Goal: Find contact information: Find contact information

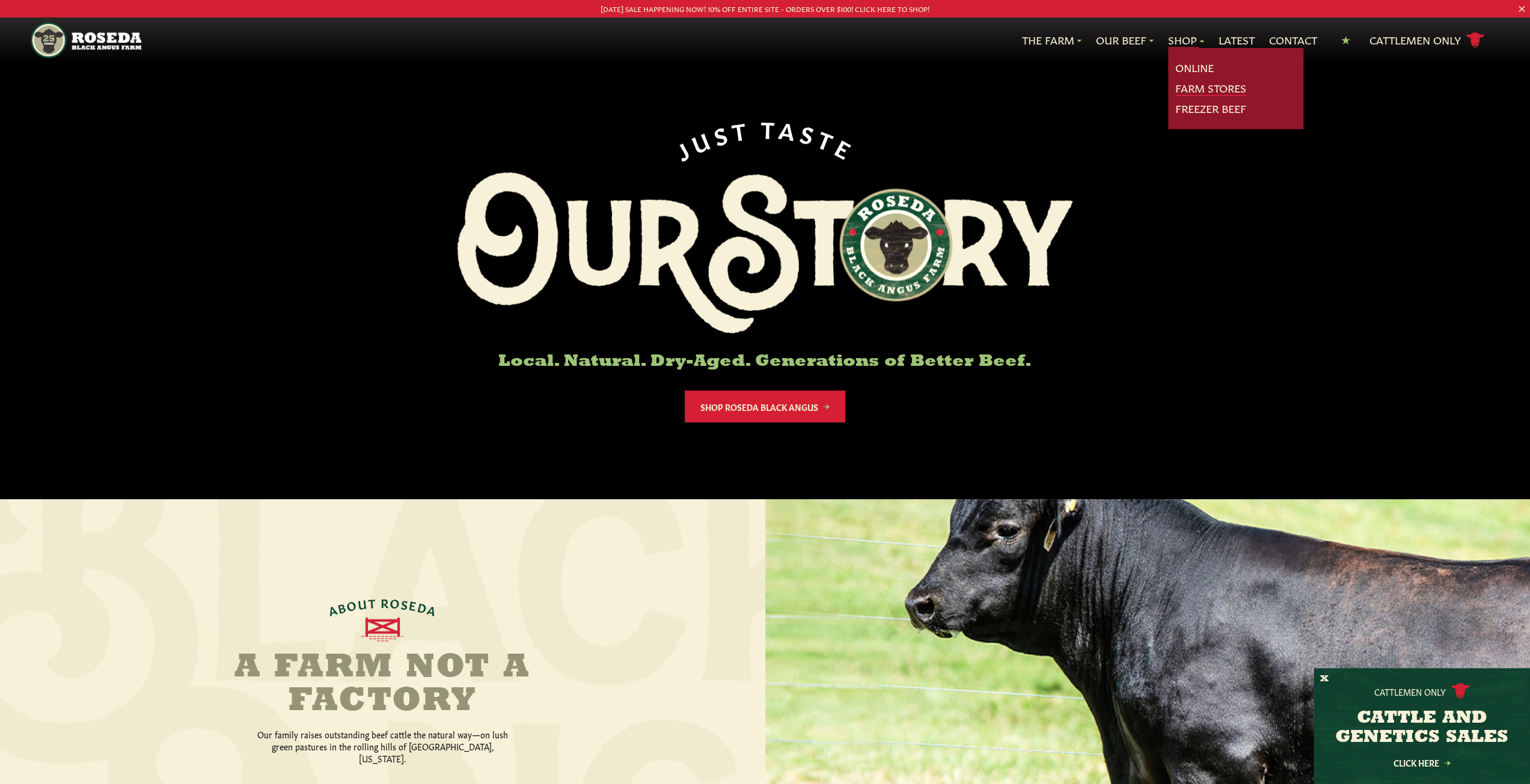
click at [1186, 95] on link "Farm Stores" at bounding box center [1210, 88] width 71 height 16
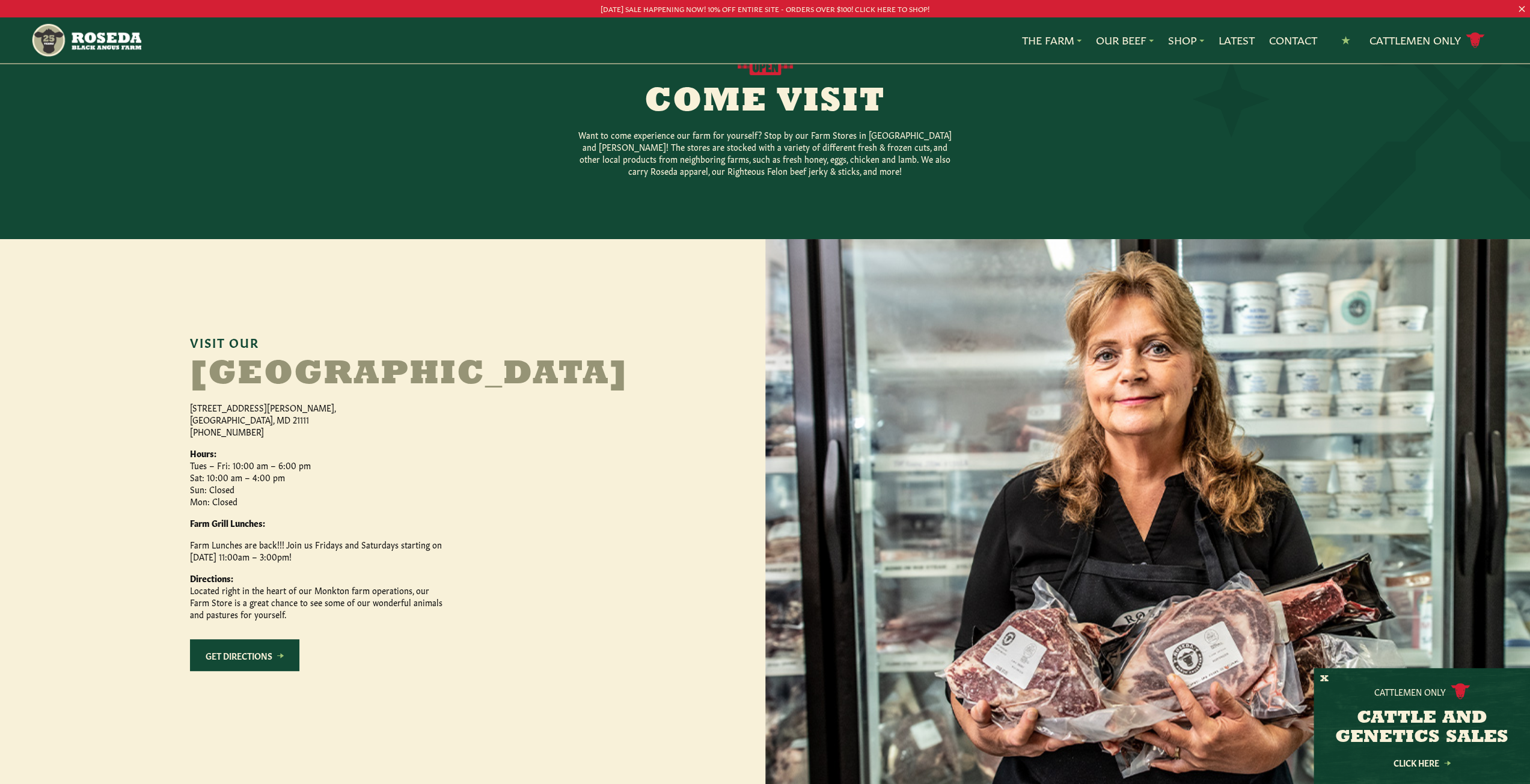
scroll to position [641, 0]
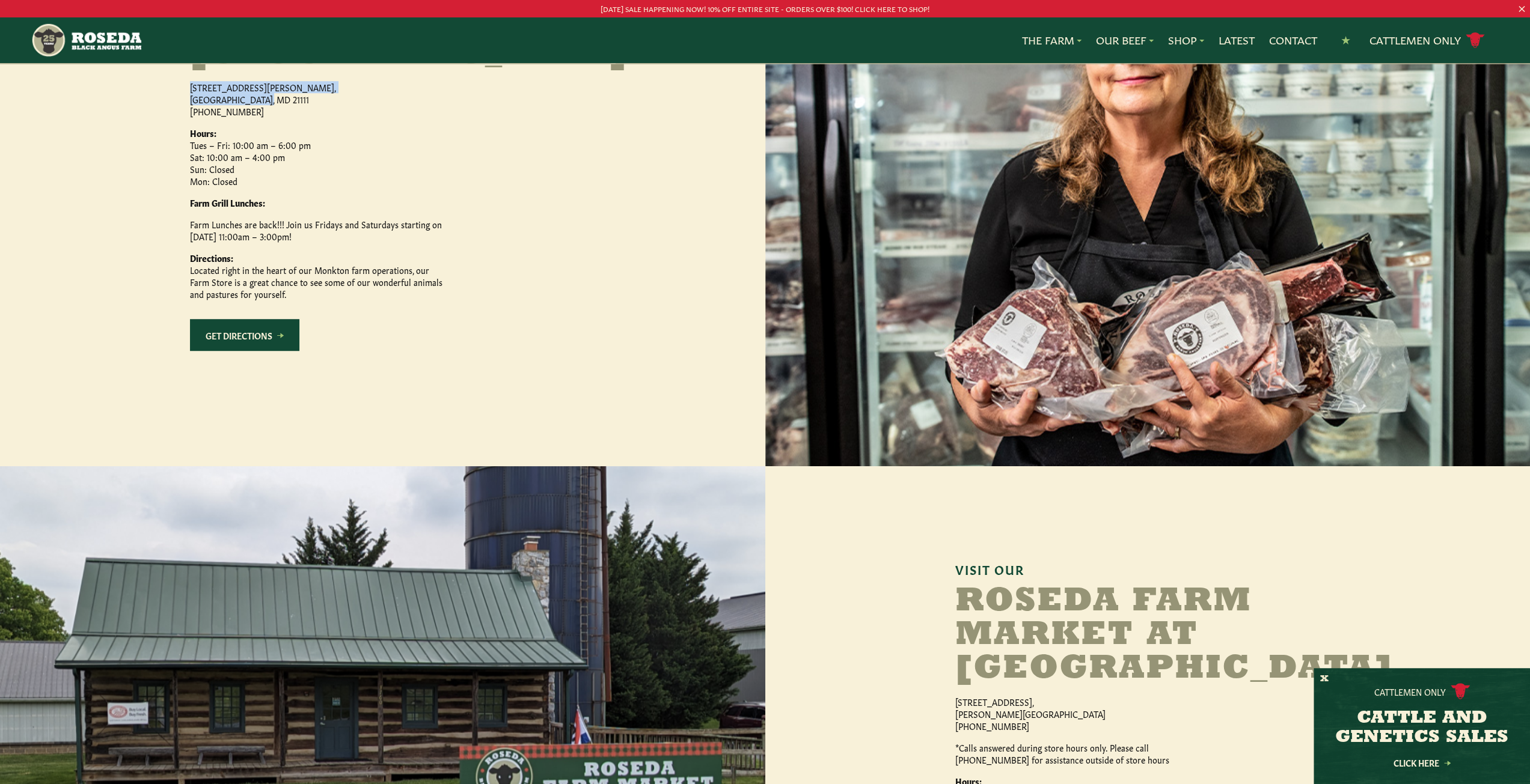
drag, startPoint x: 190, startPoint y: 122, endPoint x: 266, endPoint y: 134, distance: 76.9
click at [266, 117] on p "[STREET_ADDRESS][PERSON_NAME] [PHONE_NUMBER]" at bounding box center [316, 99] width 252 height 36
copy p "[STREET_ADDRESS][PERSON_NAME]"
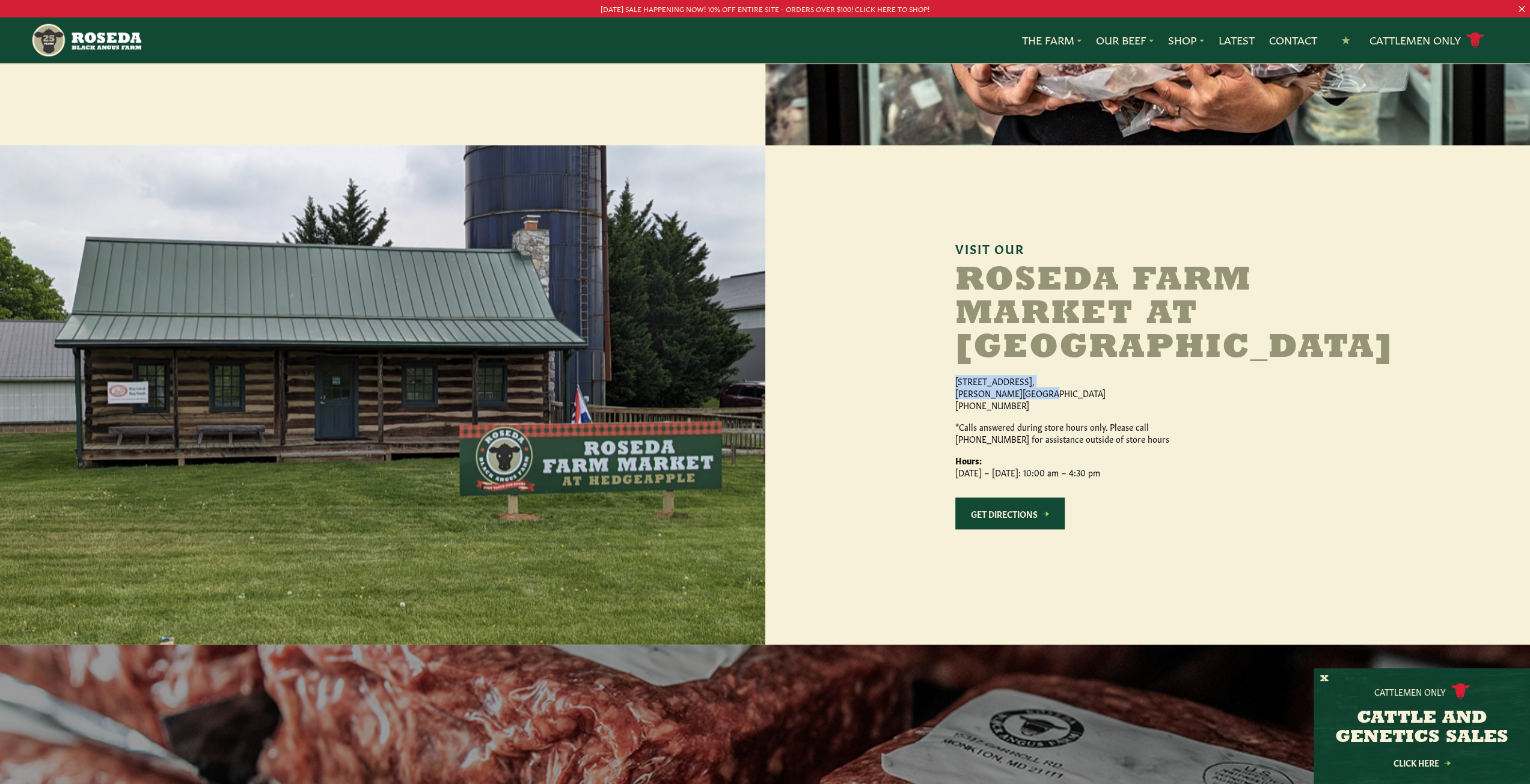
drag, startPoint x: 955, startPoint y: 415, endPoint x: 1029, endPoint y: 429, distance: 75.3
click at [1029, 411] on p "[STREET_ADDRESS][PERSON_NAME] [PHONE_NUMBER]" at bounding box center [1081, 393] width 252 height 36
copy p "[STREET_ADDRESS][PERSON_NAME]"
